Goal: Task Accomplishment & Management: Complete application form

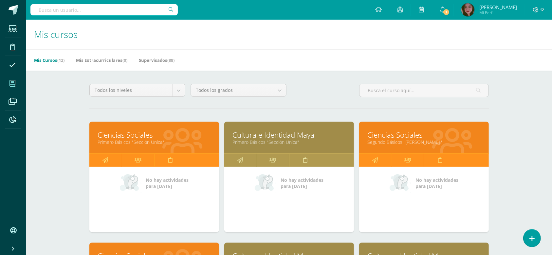
click at [277, 131] on link "Cultura e Identidad Maya" at bounding box center [288, 135] width 113 height 10
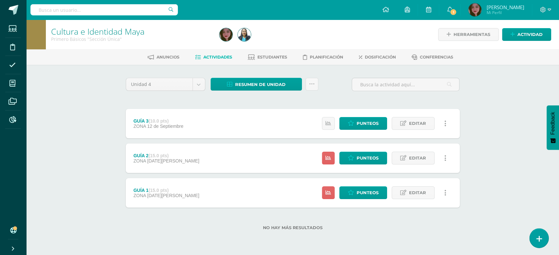
click at [541, 242] on link at bounding box center [538, 238] width 19 height 19
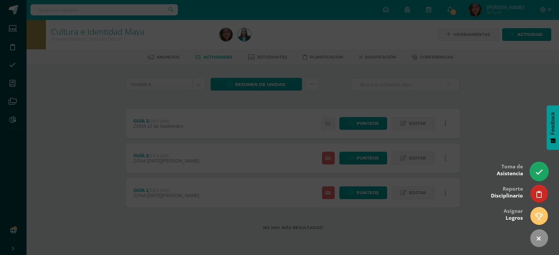
click at [540, 176] on icon at bounding box center [539, 173] width 8 height 8
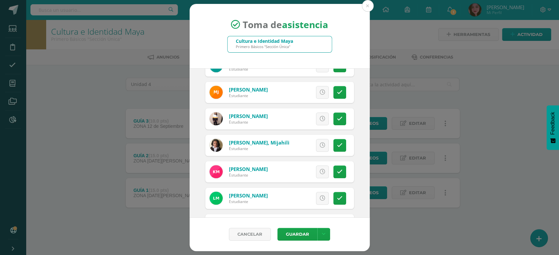
scroll to position [387, 0]
click at [337, 147] on icon at bounding box center [340, 145] width 6 height 6
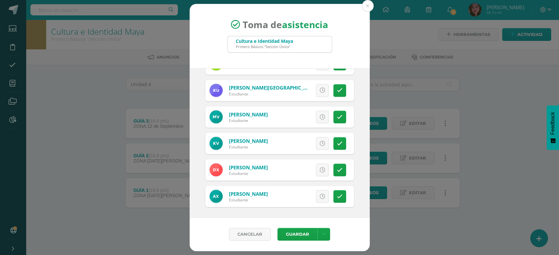
scroll to position [737, 0]
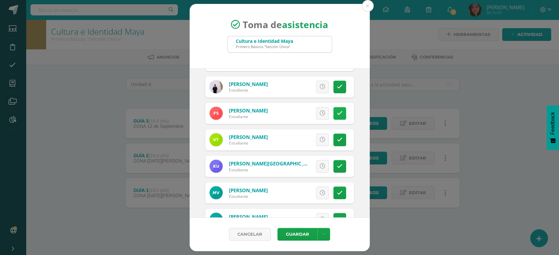
click at [333, 117] on link at bounding box center [339, 113] width 13 height 13
click at [302, 115] on span "Excusa" at bounding box center [311, 113] width 18 height 12
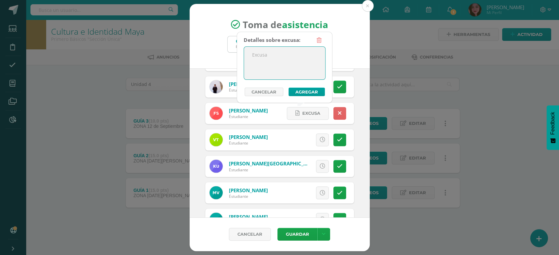
click at [282, 73] on textarea at bounding box center [284, 63] width 81 height 33
type textarea "se retiro por enfermedad"
click at [308, 91] on button "Agregar" at bounding box center [306, 92] width 36 height 9
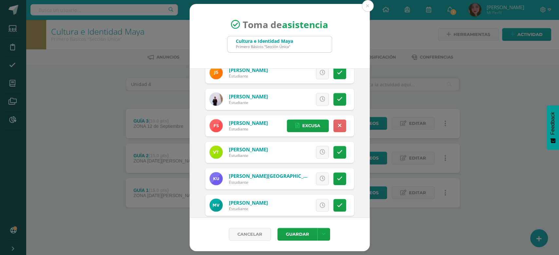
scroll to position [699, 0]
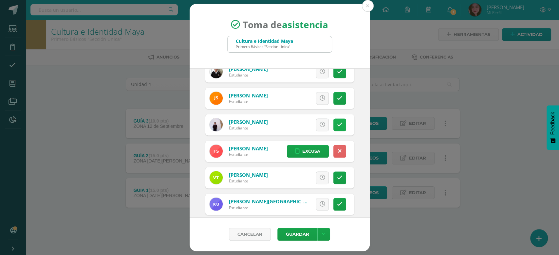
click at [337, 127] on icon at bounding box center [340, 125] width 6 height 6
click at [303, 127] on span "Excusa" at bounding box center [311, 125] width 18 height 12
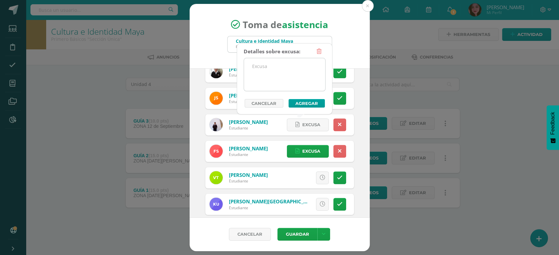
click at [295, 76] on textarea at bounding box center [284, 74] width 81 height 33
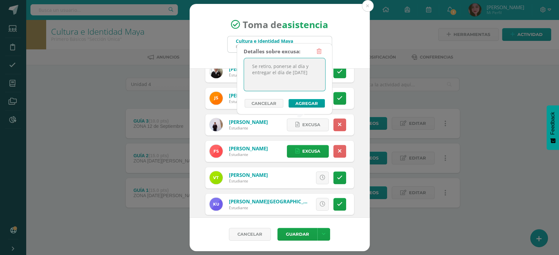
click at [266, 68] on textarea "Se retiro, ponerse al día y entregar el día de mañana" at bounding box center [284, 74] width 81 height 33
click at [270, 68] on textarea "Se retiro, ponerse al día y entregar el día de mañana" at bounding box center [284, 74] width 81 height 33
click at [309, 76] on textarea "Se retiró, ponerse al día y entregar el día de mañana" at bounding box center [284, 74] width 81 height 33
type textarea "Se retiró, ponerse al día y entregar el día de mañana."
click at [312, 102] on button "Agregar" at bounding box center [306, 103] width 36 height 9
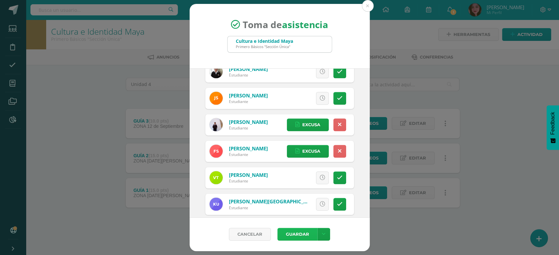
click at [289, 236] on button "Guardar" at bounding box center [297, 234] width 40 height 13
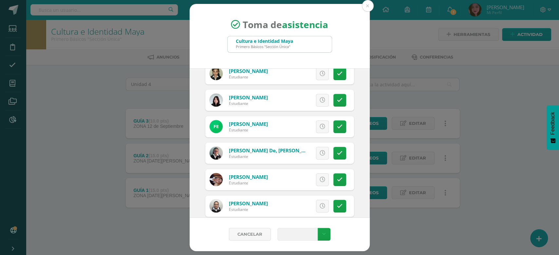
scroll to position [199, 0]
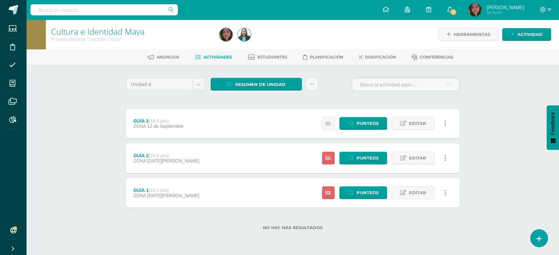
click at [457, 10] on span "1" at bounding box center [452, 12] width 7 height 7
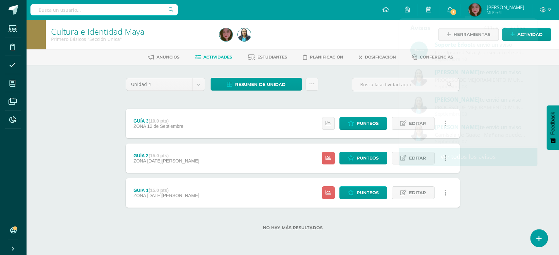
click at [97, 161] on div "Cultura e Identidad Maya Primero Básicos "Sección Única" Herramientas Detalle d…" at bounding box center [292, 136] width 532 height 232
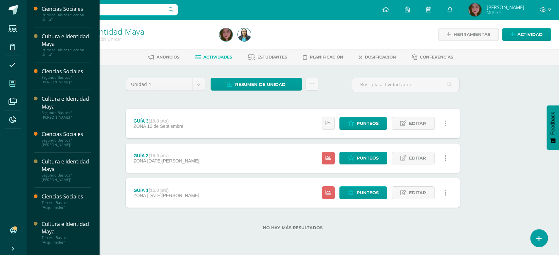
click at [13, 85] on icon at bounding box center [12, 83] width 6 height 7
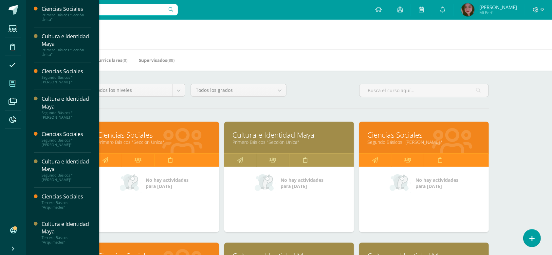
click at [261, 137] on link "Cultura e Identidad Maya" at bounding box center [288, 135] width 113 height 10
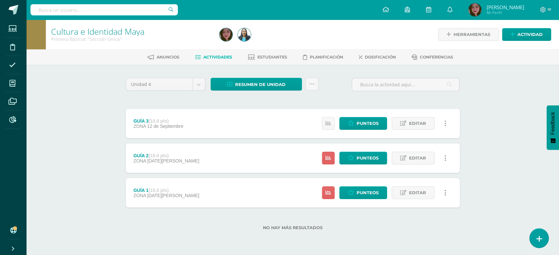
click at [540, 242] on icon at bounding box center [539, 239] width 6 height 8
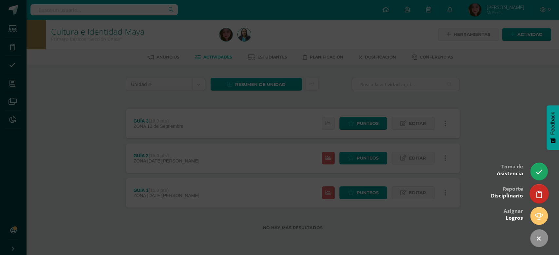
click at [542, 193] on link at bounding box center [538, 193] width 19 height 19
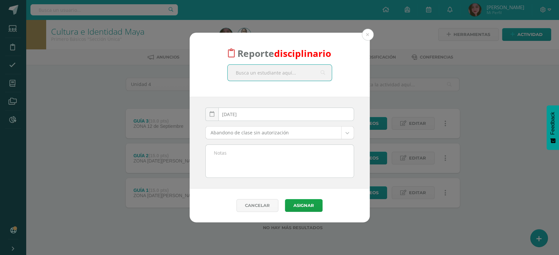
click at [307, 69] on input "text" at bounding box center [279, 73] width 104 height 16
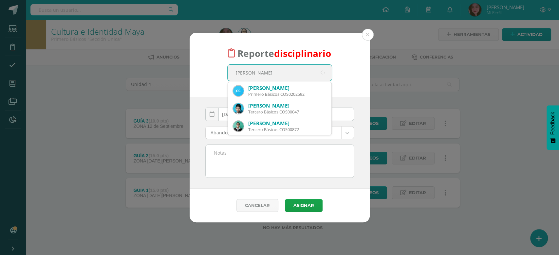
type input "cristofer"
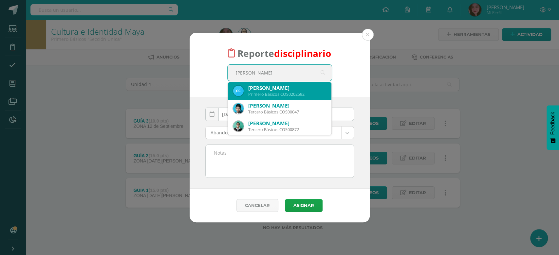
click at [308, 86] on div "Cristofer Damian Contreras González" at bounding box center [287, 88] width 78 height 7
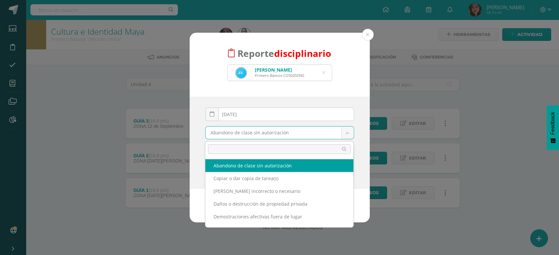
click at [347, 128] on body "Reporte disciplinario Cristofer Damian Contreras González Primero Básicos COS02…" at bounding box center [279, 125] width 559 height 251
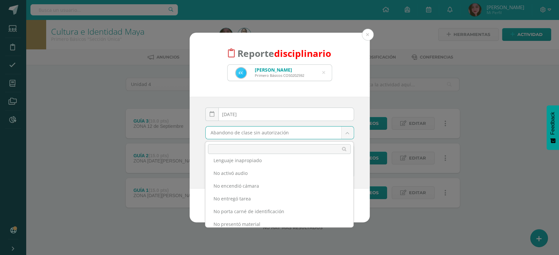
scroll to position [115, 0]
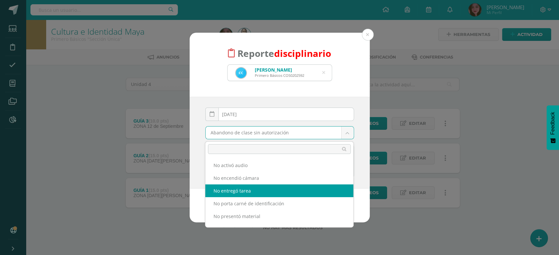
select select "14"
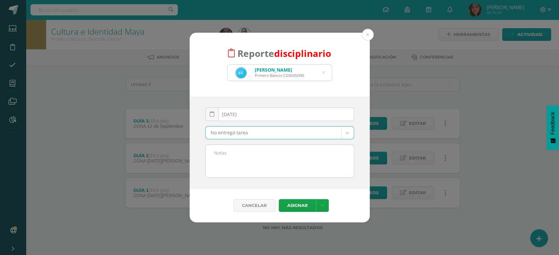
click at [284, 161] on textarea at bounding box center [280, 161] width 148 height 33
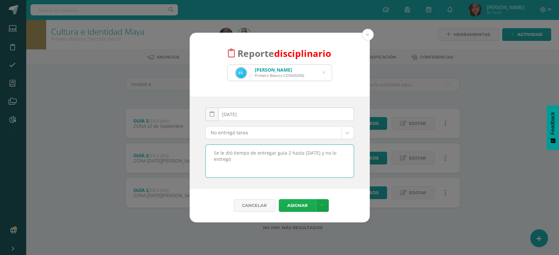
type textarea "Se le dió tiempo de entregar guía 2 hasta hoy y no lo entregó"
click at [301, 204] on button "Asignar" at bounding box center [297, 205] width 37 height 13
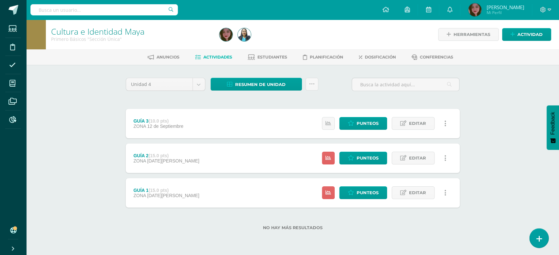
click at [545, 241] on link at bounding box center [538, 238] width 19 height 19
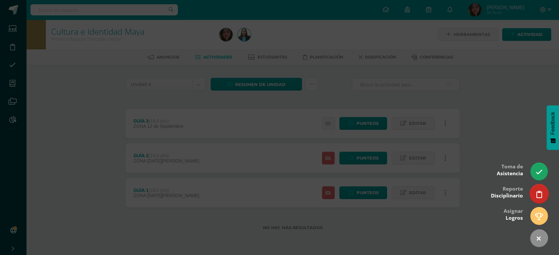
click at [532, 191] on link at bounding box center [538, 193] width 19 height 19
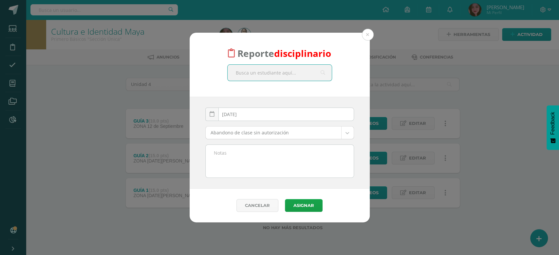
click at [292, 74] on input "text" at bounding box center [279, 73] width 104 height 16
type input "d"
type input "[PERSON_NAME]"
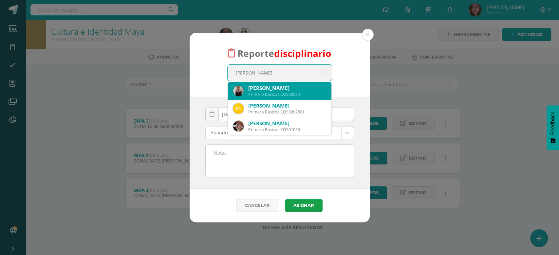
click at [279, 91] on div "[PERSON_NAME]" at bounding box center [287, 88] width 78 height 7
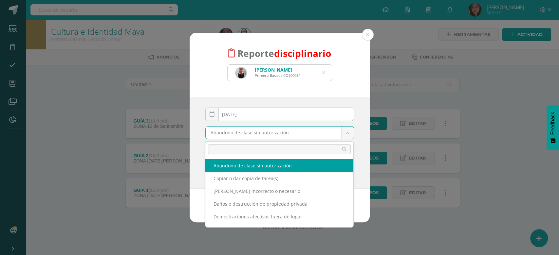
click at [343, 133] on body "Reporte disciplinario Dania Abigail Najera Tepeque Primero Básicos COS00034 Dan…" at bounding box center [279, 125] width 559 height 251
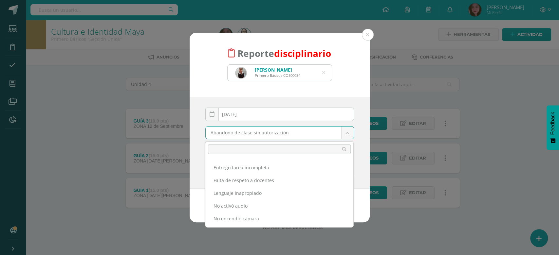
scroll to position [97, 0]
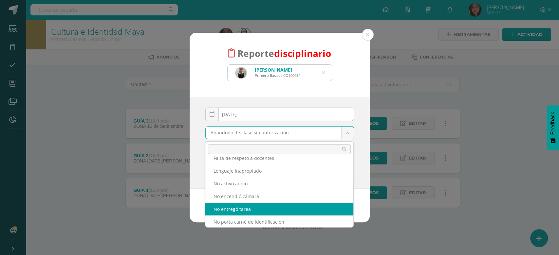
select select "14"
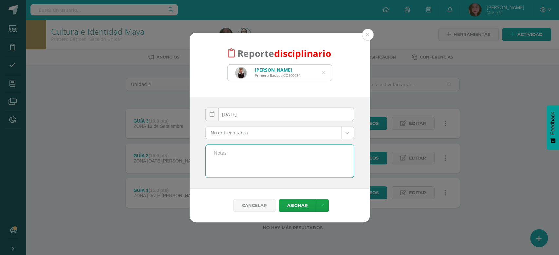
click at [286, 163] on textarea at bounding box center [280, 161] width 148 height 33
paste textarea "https://movimientogrowup.com"
type textarea "h"
type textarea "Se le dió tiempo para entregar guía 2 hasta hoy y no la hizo. No aprovechan el …"
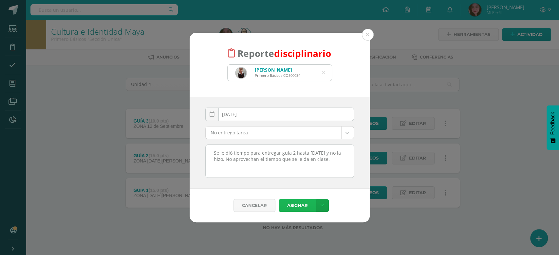
click at [299, 207] on button "Asignar" at bounding box center [297, 205] width 37 height 13
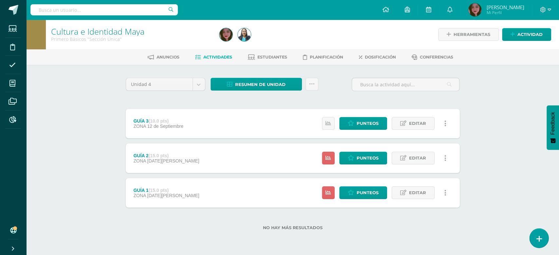
click at [540, 240] on icon at bounding box center [539, 239] width 6 height 8
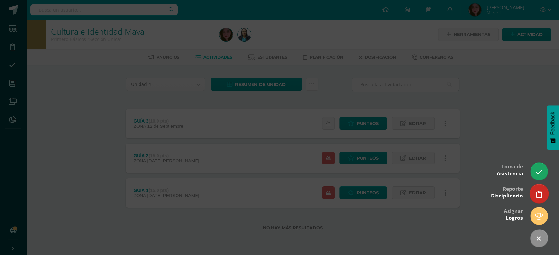
click at [537, 196] on icon at bounding box center [539, 195] width 6 height 8
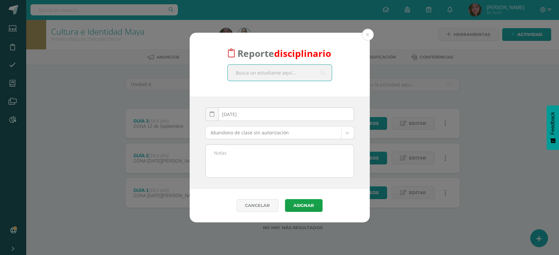
click at [280, 72] on input "text" at bounding box center [279, 73] width 104 height 16
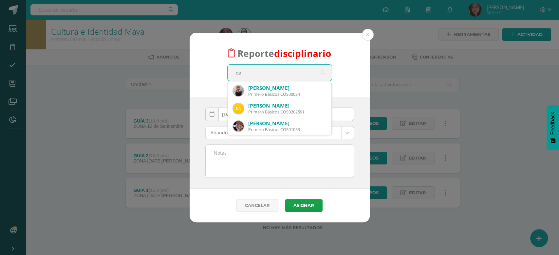
type input "d"
type input "kenia"
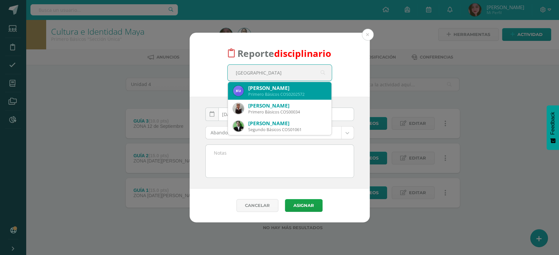
click at [277, 96] on div "Primero Básicos COS0202572" at bounding box center [287, 95] width 78 height 6
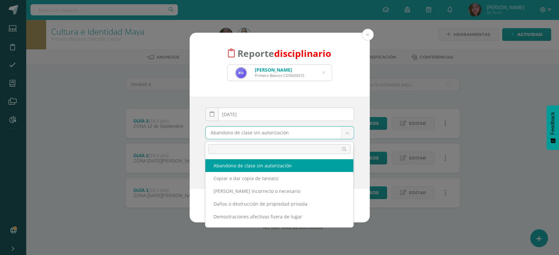
click at [344, 139] on body "Reporte disciplinario Kenia Nicole Urrizar Sandoval Primero Básicos COS0202572 …" at bounding box center [279, 125] width 559 height 251
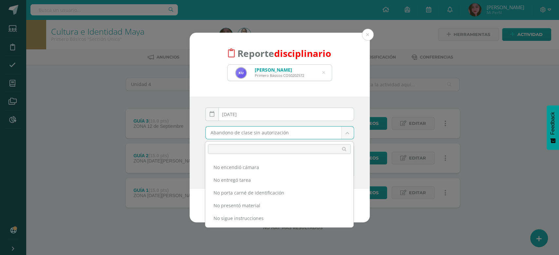
scroll to position [126, 0]
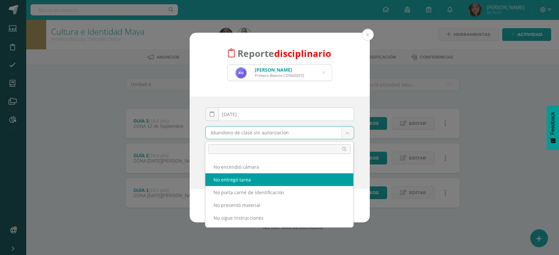
select select "14"
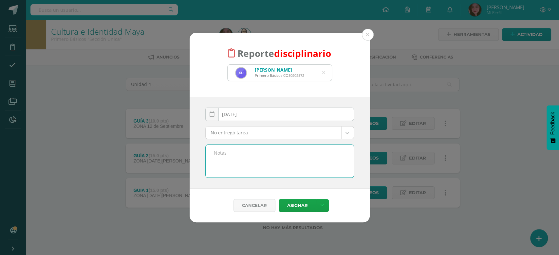
click at [265, 169] on textarea at bounding box center [280, 161] width 148 height 33
type textarea "No aprovecha el tiempo en clase"
click at [347, 131] on body "Reporte disciplinario Kenia Nicole Urrizar Sandoval Primero Básicos COS0202572 …" at bounding box center [279, 125] width 559 height 251
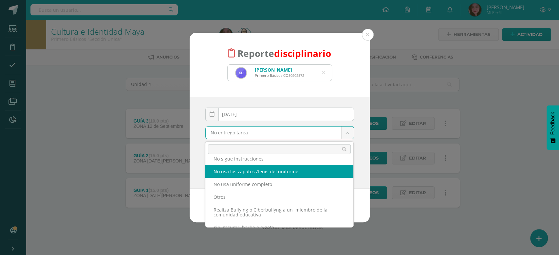
scroll to position [190, 0]
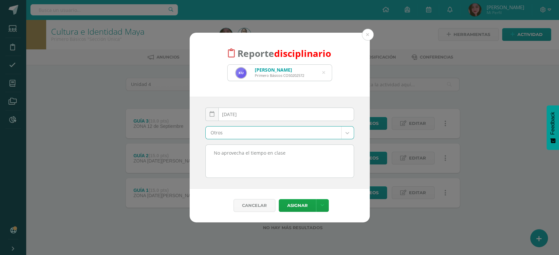
select select "31"
click at [302, 154] on textarea "No aprovecha el tiempo en clase" at bounding box center [280, 161] width 148 height 33
type textarea "No aprovecha el tiempo en clase para trabajar guías."
click at [294, 203] on button "Asignar" at bounding box center [297, 205] width 37 height 13
